Goal: Information Seeking & Learning: Learn about a topic

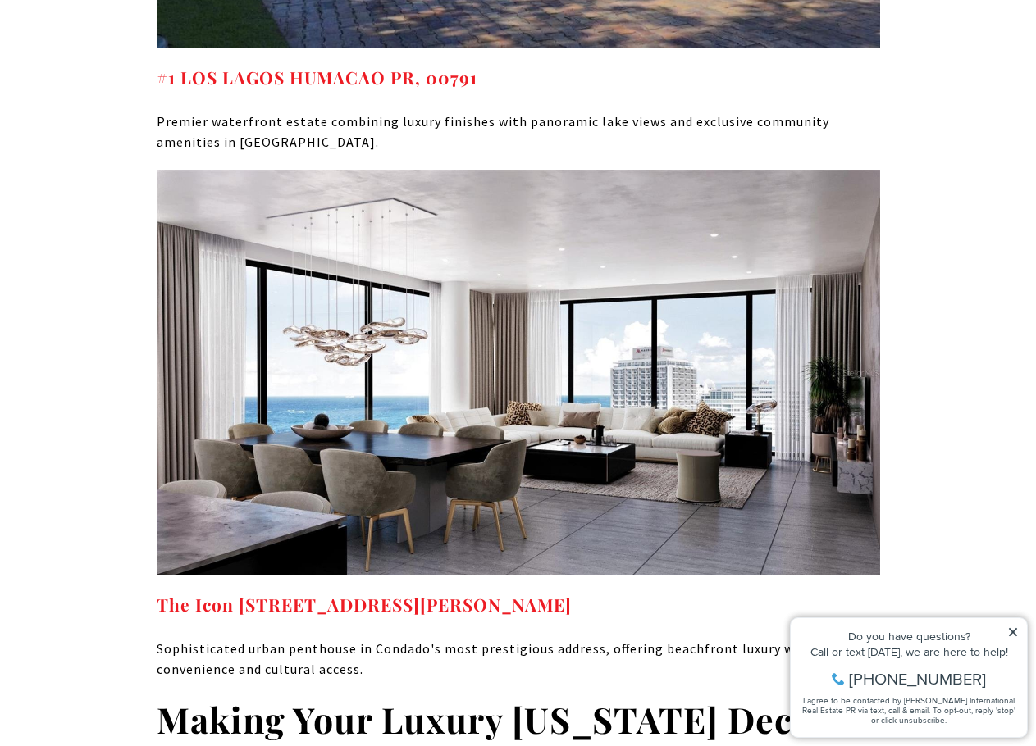
scroll to position [10003, 0]
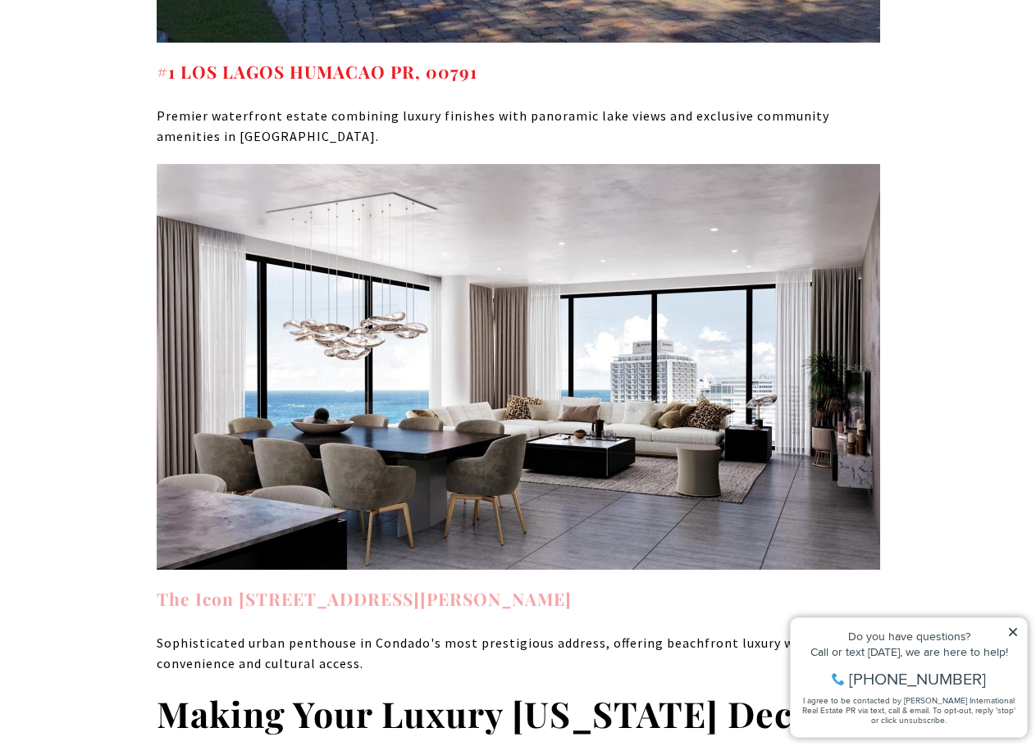
click at [339, 587] on strong "The Icon 1120 ASHFORD AVE #1202 SAN JUAN PR, 00907" at bounding box center [364, 598] width 415 height 23
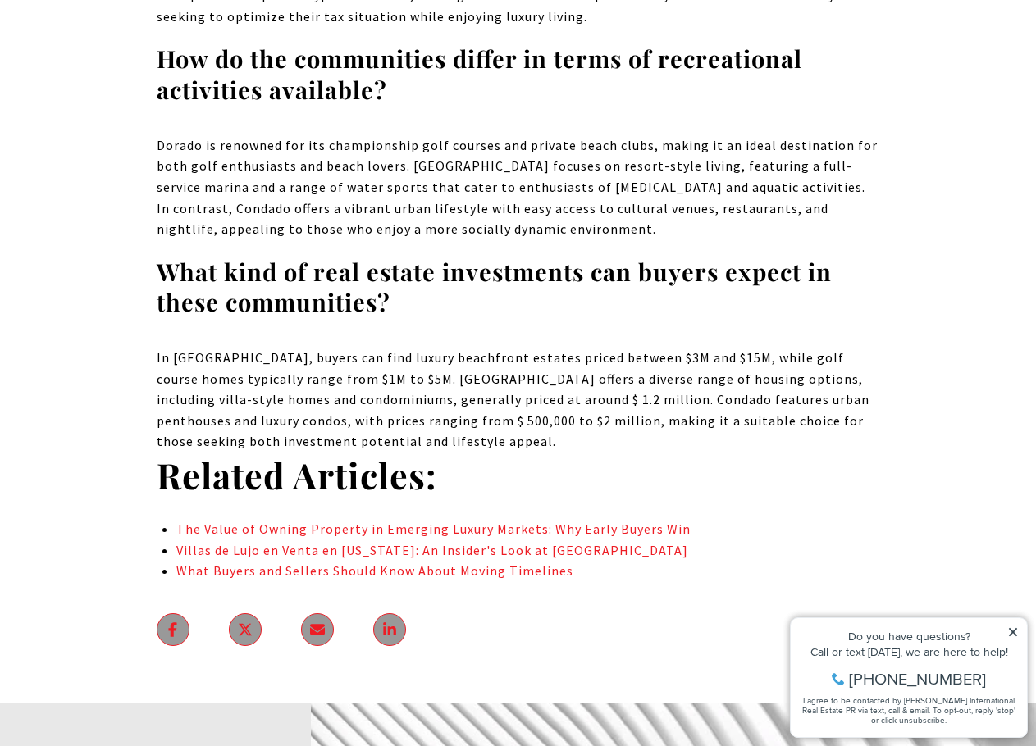
scroll to position [11233, 0]
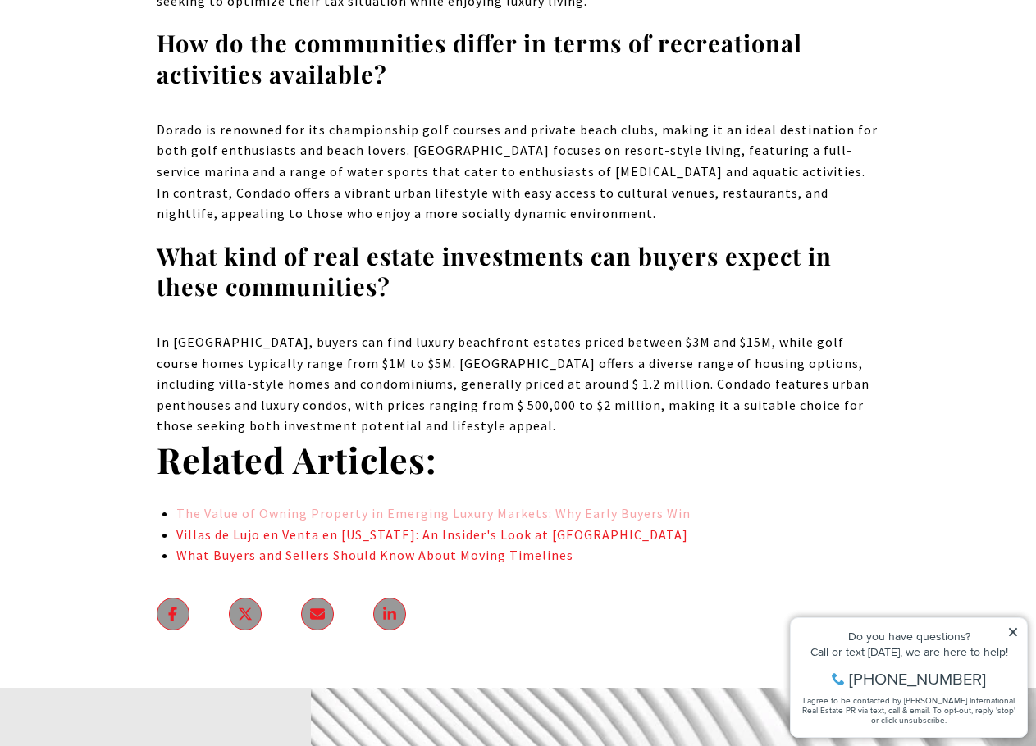
click at [638, 505] on link "The Value of Owning Property in Emerging Luxury Markets: Why Early Buyers Win" at bounding box center [433, 513] width 514 height 16
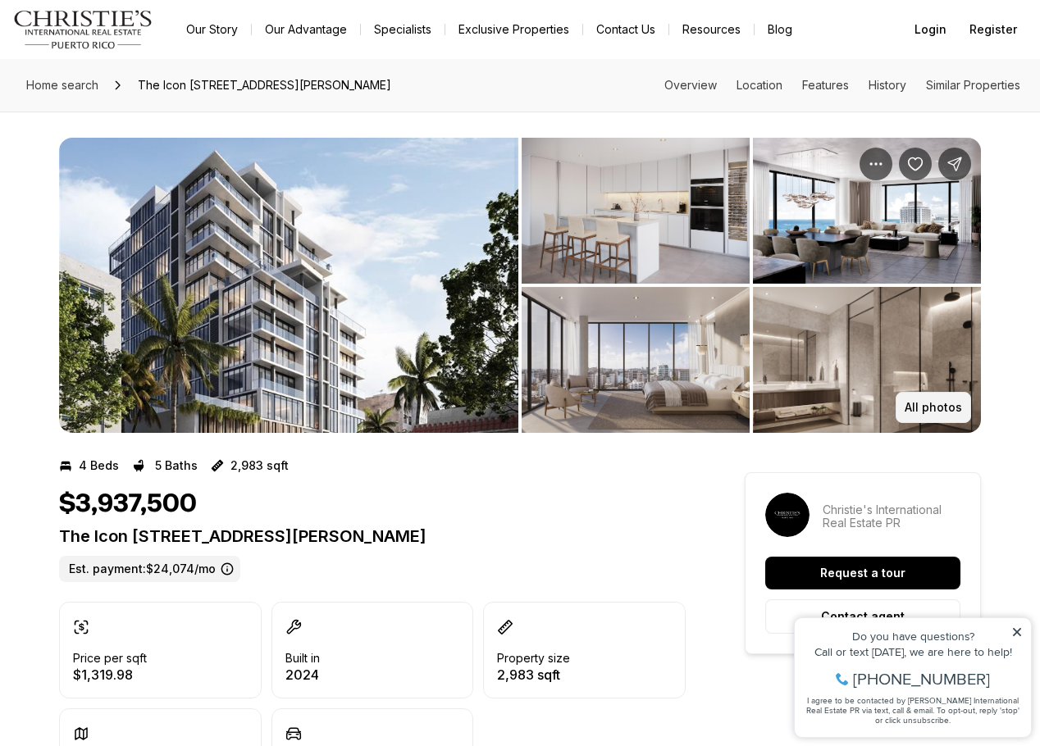
click at [940, 398] on button "All photos" at bounding box center [932, 407] width 75 height 31
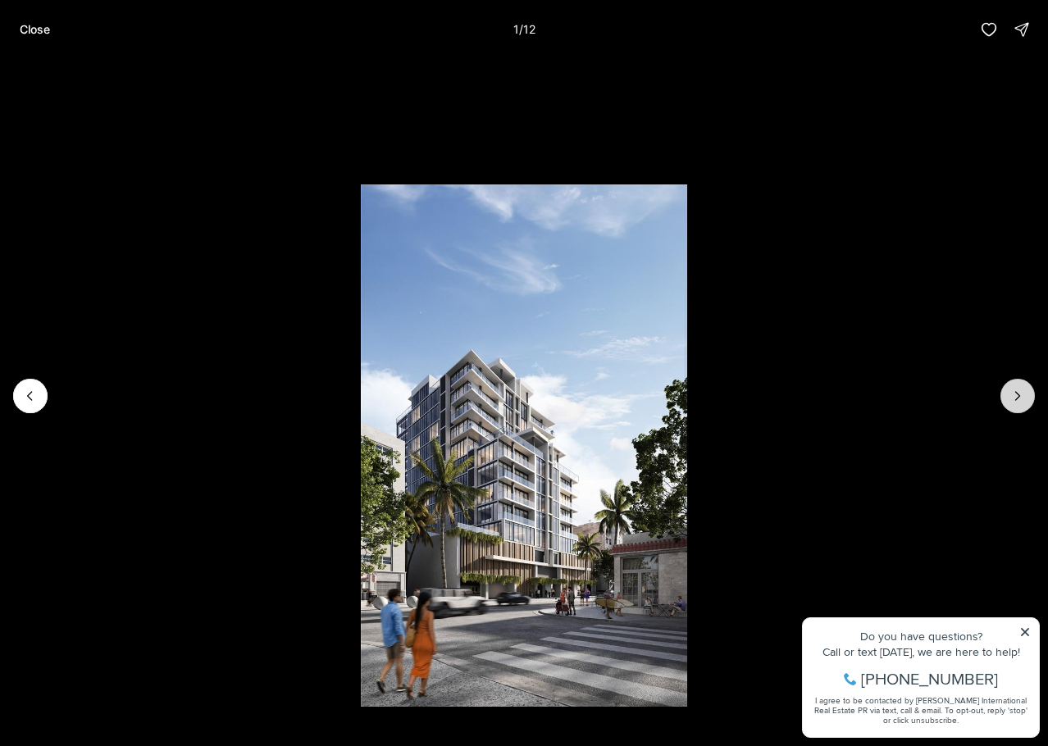
click at [1008, 394] on button "Next slide" at bounding box center [1017, 396] width 34 height 34
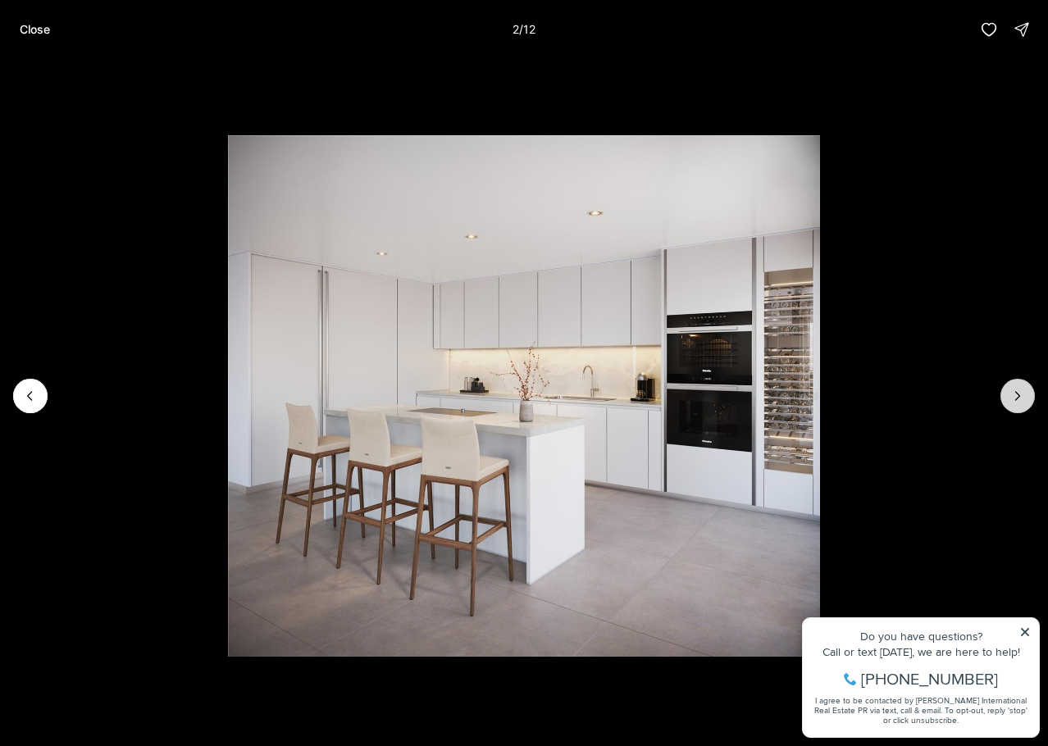
click at [1008, 394] on button "Next slide" at bounding box center [1017, 396] width 34 height 34
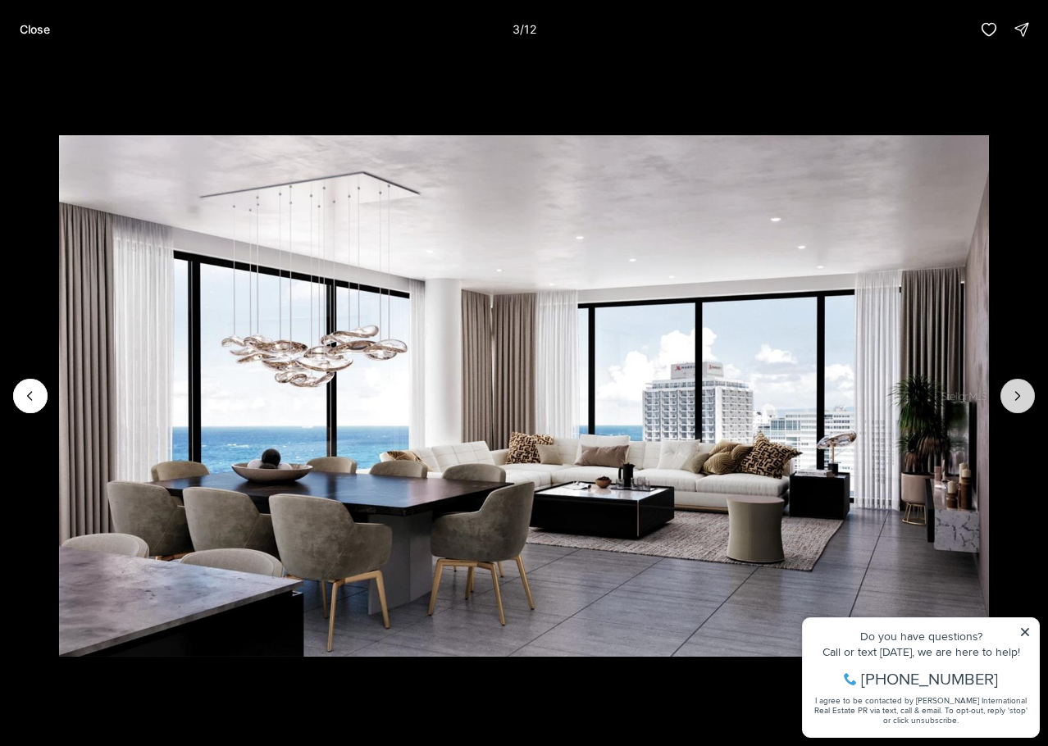
click at [1008, 394] on button "Next slide" at bounding box center [1017, 396] width 34 height 34
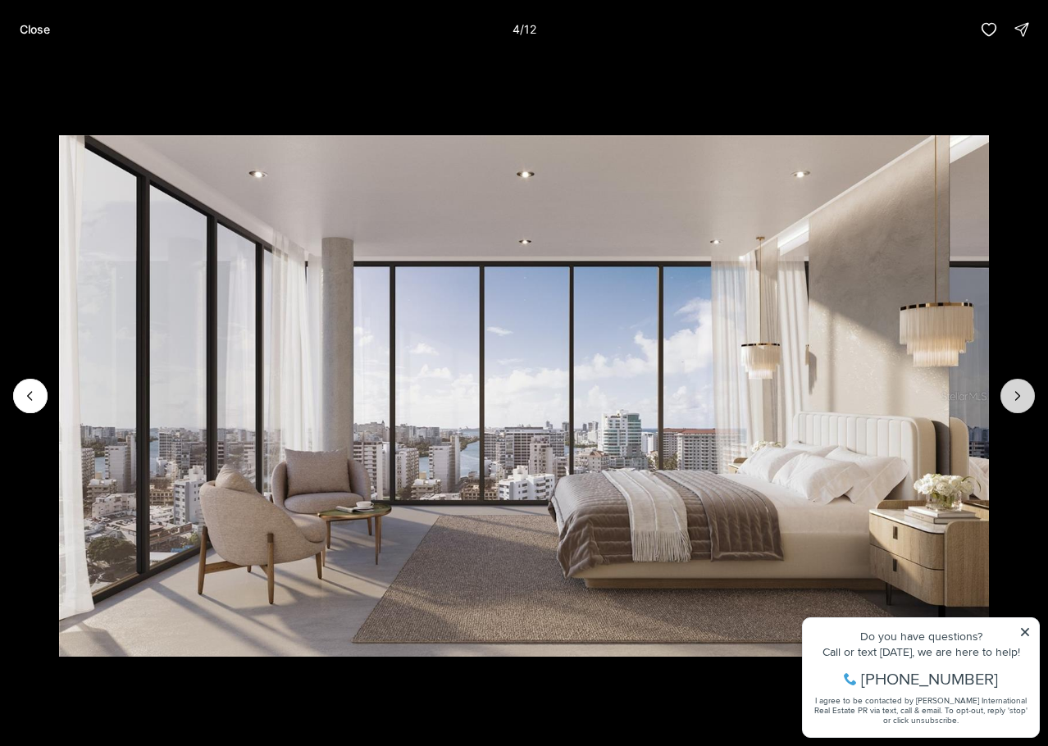
click at [1008, 394] on button "Next slide" at bounding box center [1017, 396] width 34 height 34
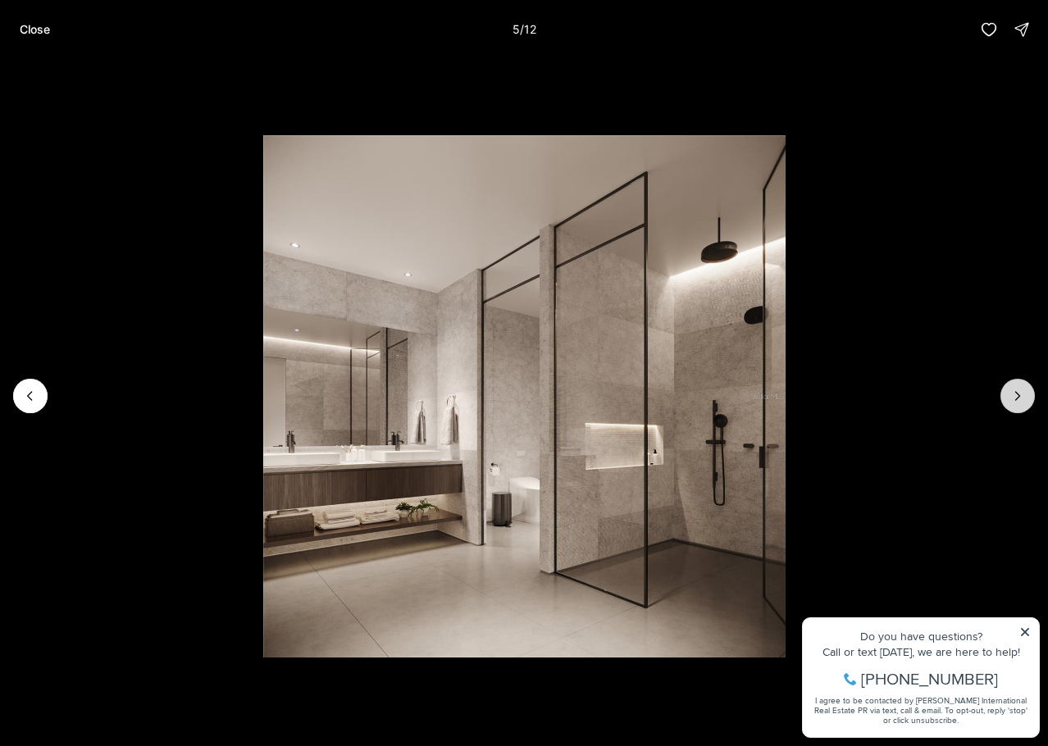
click at [1008, 394] on button "Next slide" at bounding box center [1017, 396] width 34 height 34
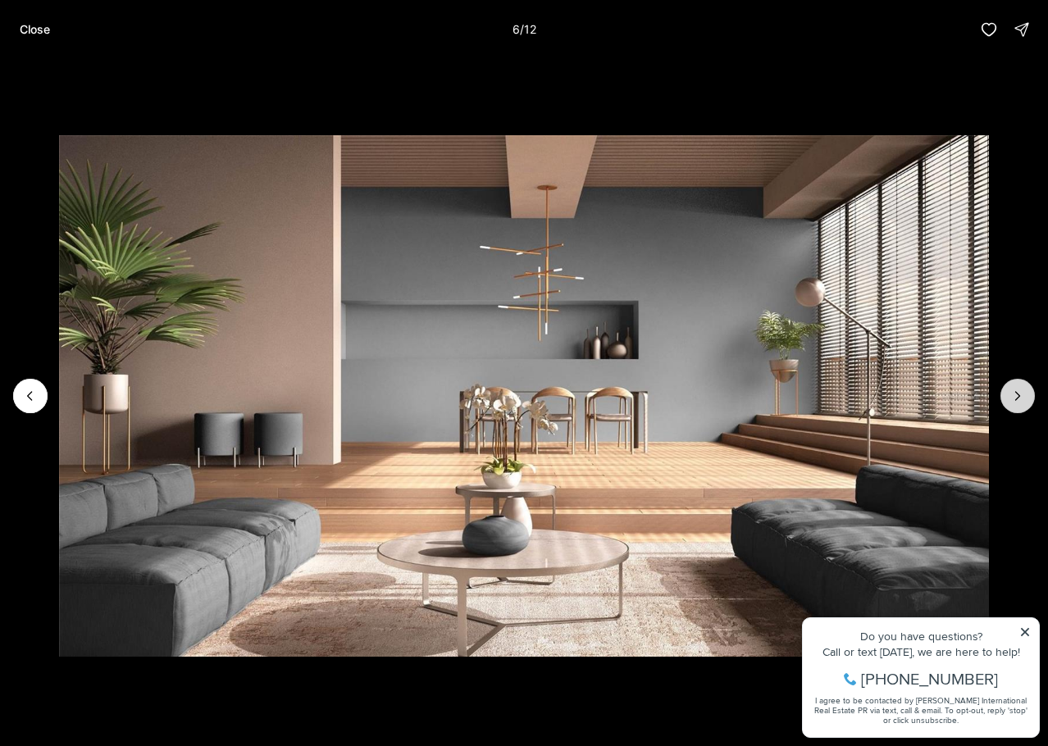
click at [1008, 394] on button "Next slide" at bounding box center [1017, 396] width 34 height 34
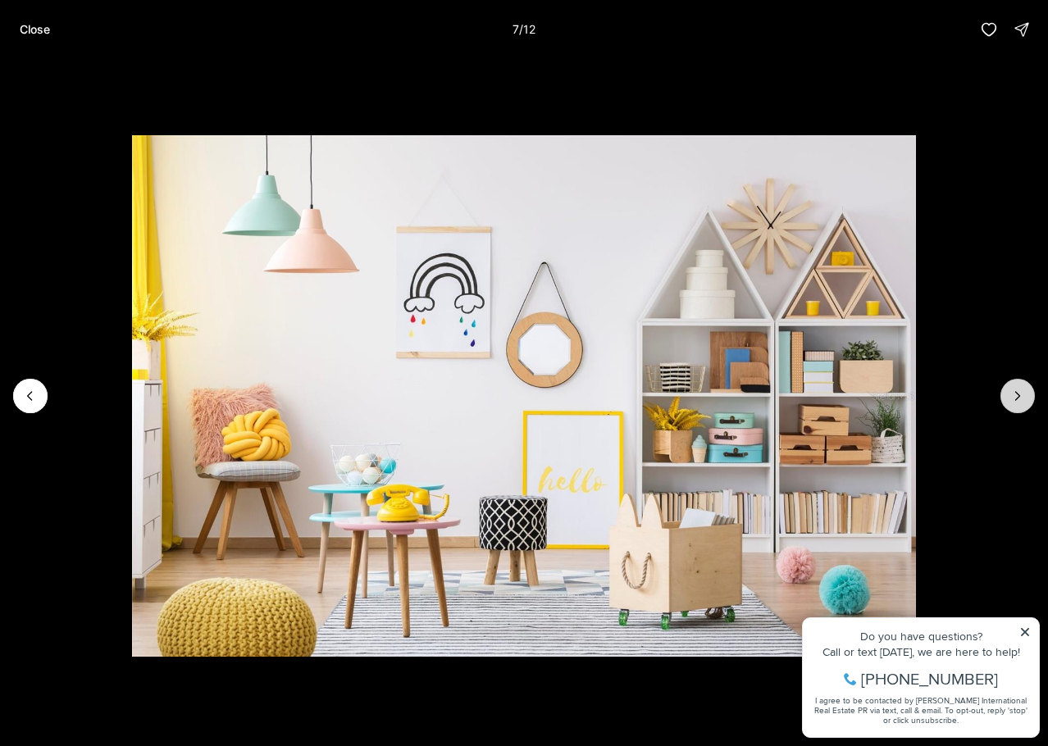
click at [1008, 394] on button "Next slide" at bounding box center [1017, 396] width 34 height 34
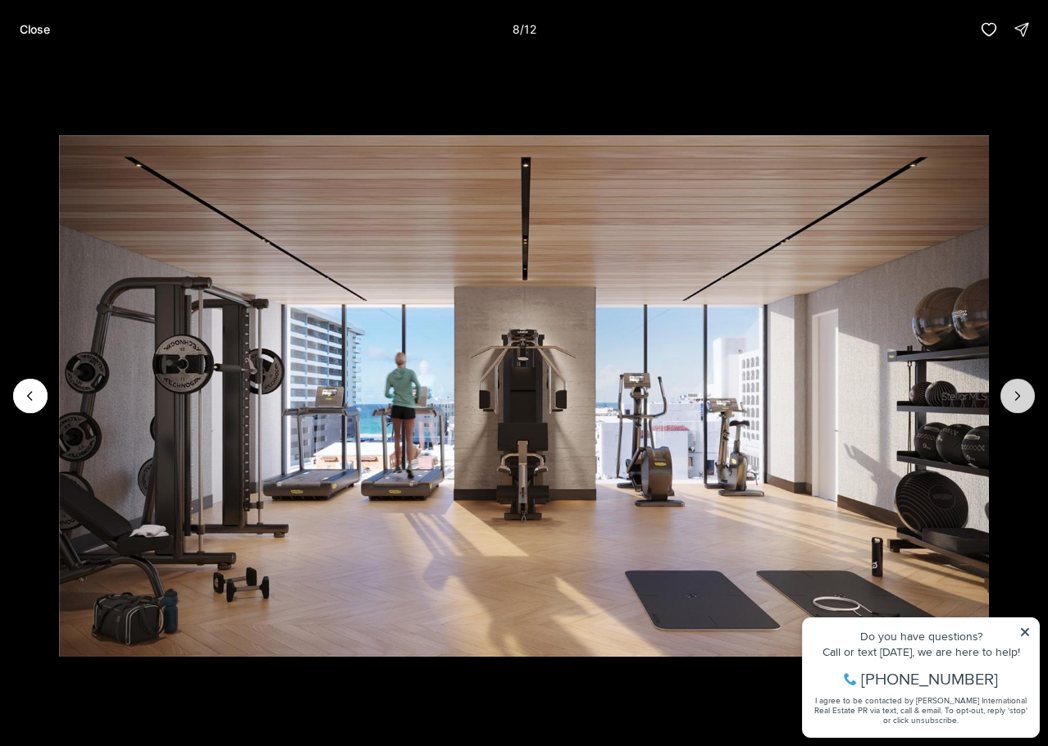
click at [1008, 394] on button "Next slide" at bounding box center [1017, 396] width 34 height 34
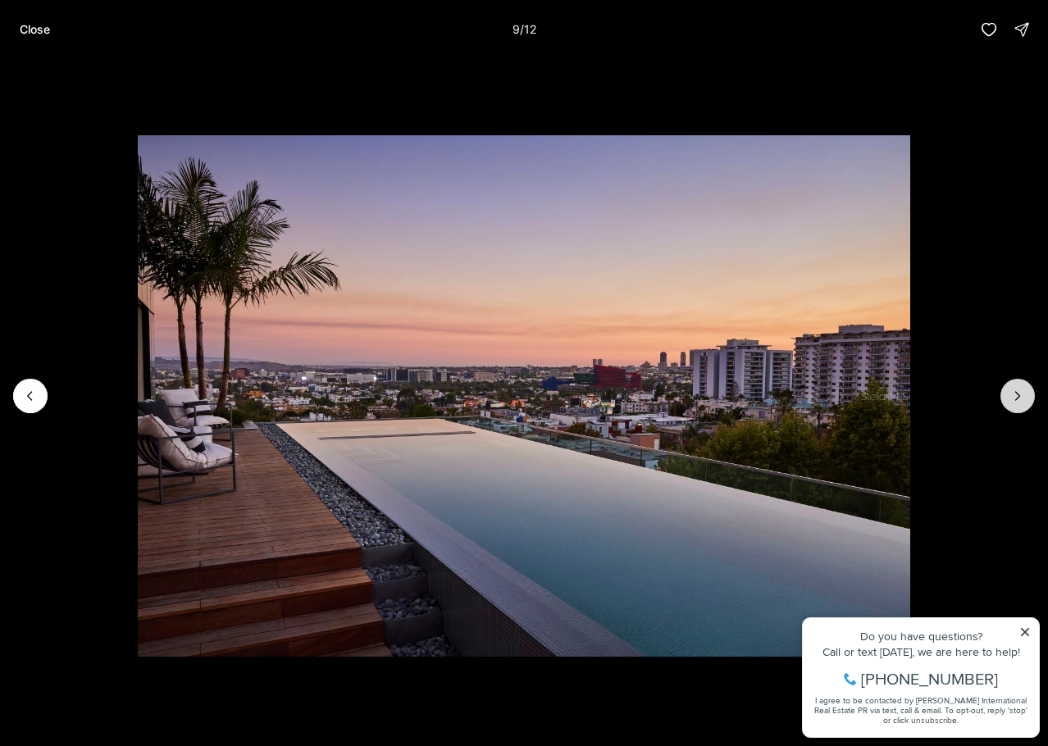
click at [1008, 394] on button "Next slide" at bounding box center [1017, 396] width 34 height 34
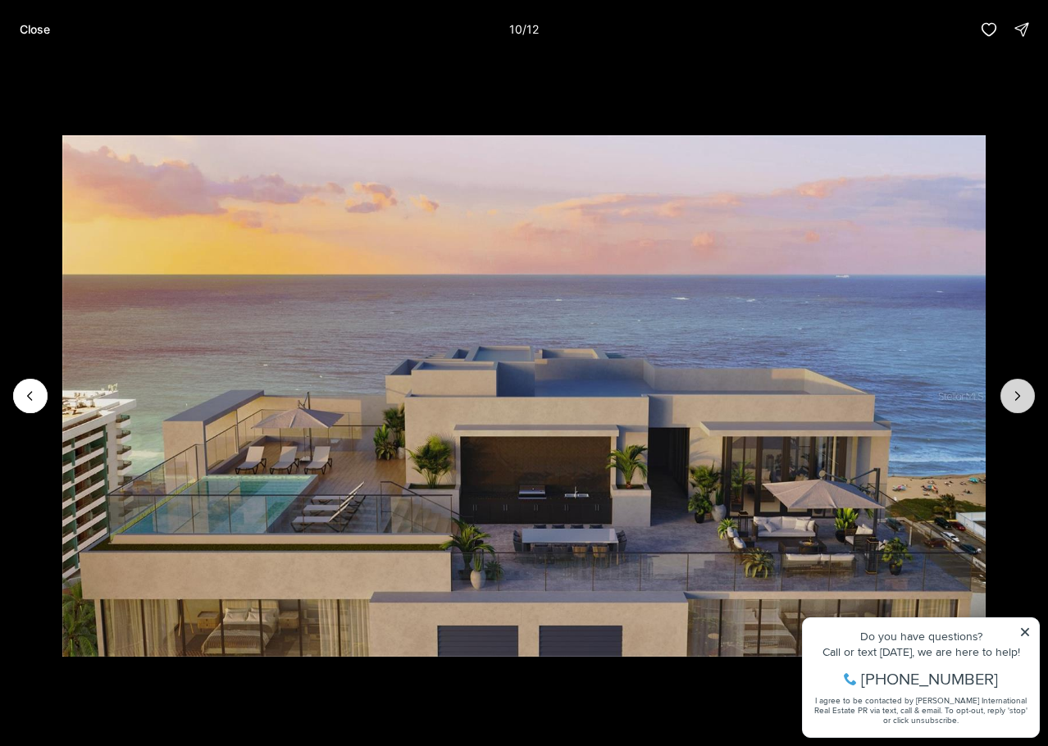
click at [1008, 394] on button "Next slide" at bounding box center [1017, 396] width 34 height 34
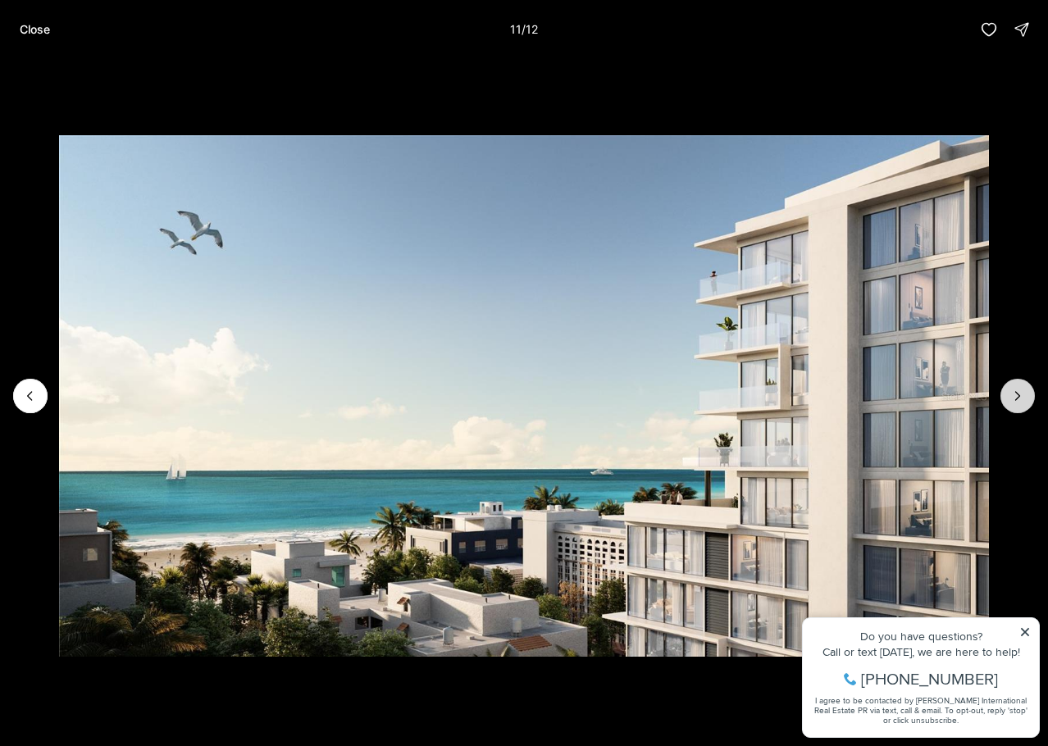
click at [1008, 394] on button "Next slide" at bounding box center [1017, 396] width 34 height 34
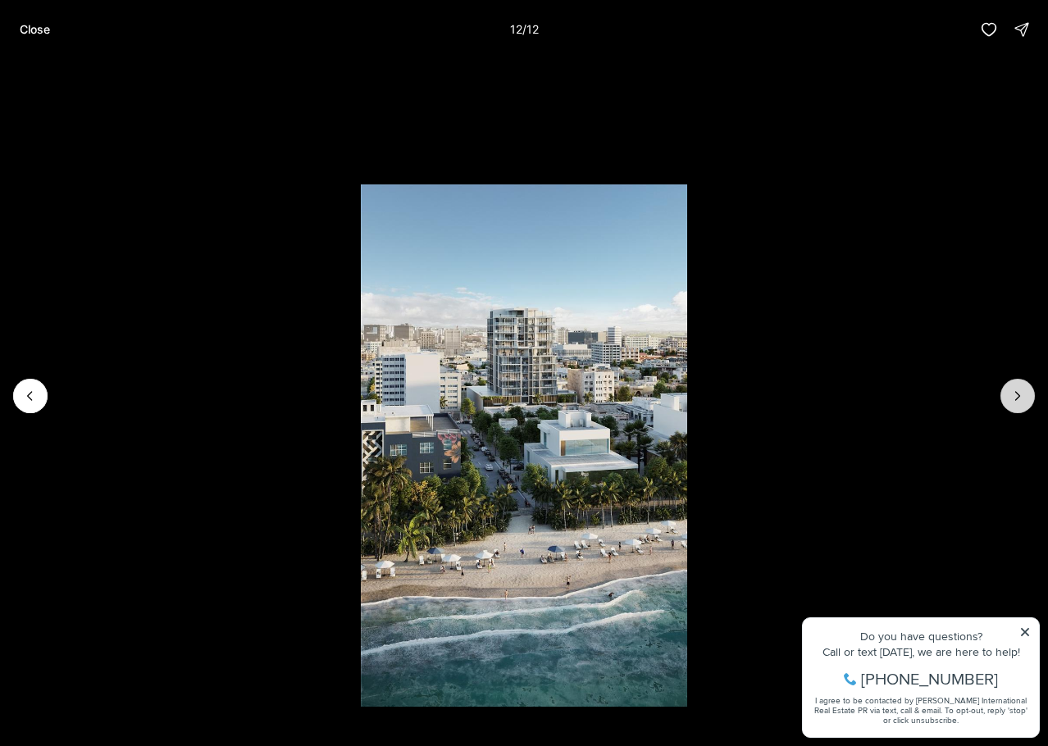
click at [1008, 394] on div at bounding box center [1017, 396] width 34 height 34
click at [37, 36] on button "Close" at bounding box center [35, 29] width 50 height 33
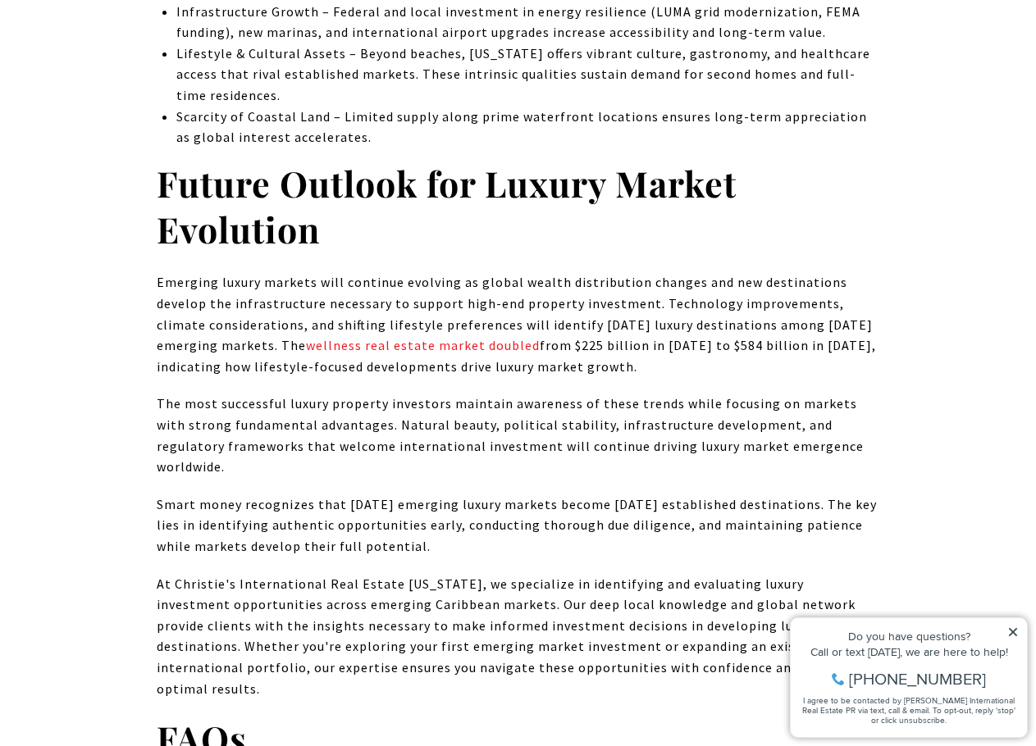
scroll to position [7052, 0]
